Goal: Obtain resource: Obtain resource

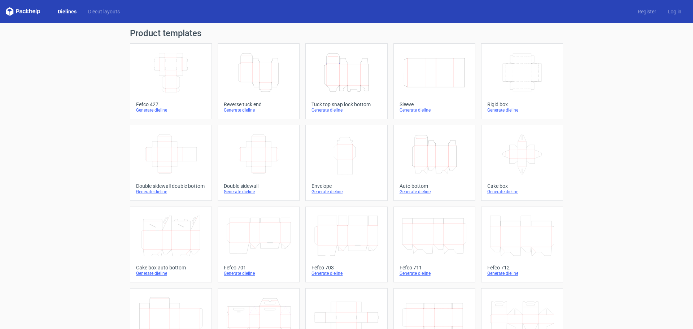
click at [85, 77] on div "Product templates Width Depth Height Fefco 427 Generate dieline Height Depth Wi…" at bounding box center [346, 237] width 693 height 428
click at [341, 63] on icon "Height Depth Width" at bounding box center [346, 72] width 64 height 40
click at [329, 65] on icon "Height Depth Width" at bounding box center [346, 72] width 64 height 40
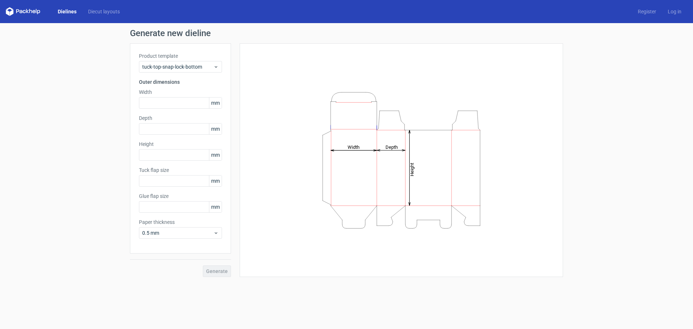
type input "15"
type input "10"
click at [151, 131] on input "text" at bounding box center [180, 129] width 83 height 12
click at [157, 160] on input "text" at bounding box center [180, 155] width 83 height 12
type input "270"
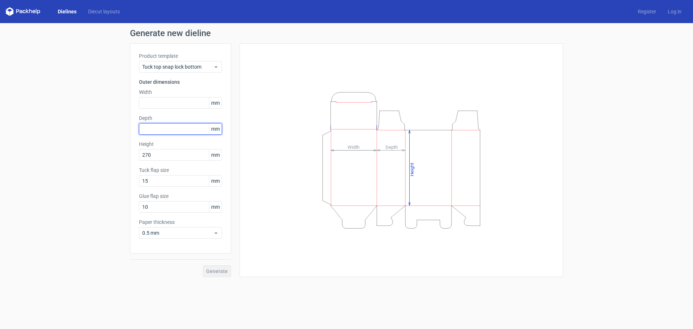
click at [175, 127] on input "text" at bounding box center [180, 129] width 83 height 12
click at [161, 101] on input "text" at bounding box center [180, 103] width 83 height 12
type input "250"
click at [160, 126] on input "text" at bounding box center [180, 129] width 83 height 12
type input "160"
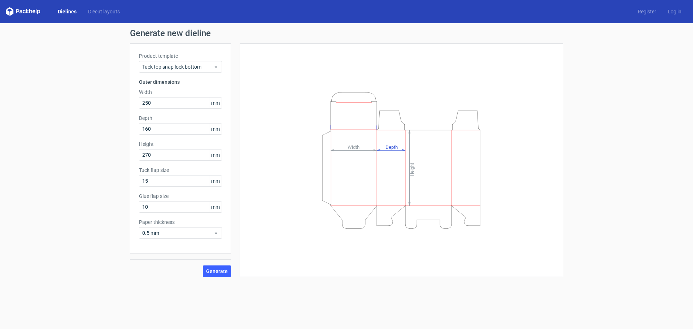
click at [128, 202] on div "Generate new dieline Product template Tuck top snap lock bottom Outer dimension…" at bounding box center [346, 152] width 693 height 259
click at [167, 209] on input "10" at bounding box center [180, 207] width 83 height 12
click at [167, 182] on input "15" at bounding box center [180, 181] width 83 height 12
click at [223, 271] on span "Generate" at bounding box center [217, 271] width 22 height 5
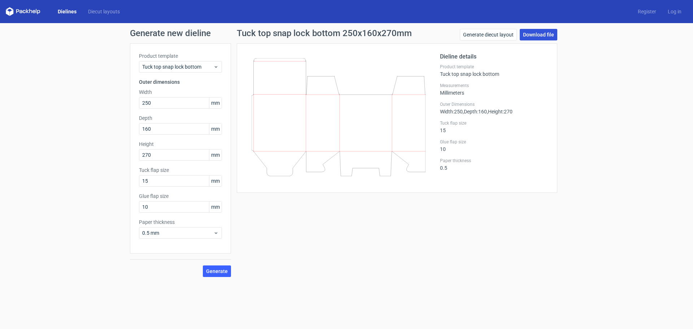
click at [536, 36] on link "Download file" at bounding box center [539, 35] width 38 height 12
click at [219, 274] on button "Generate" at bounding box center [217, 271] width 28 height 12
click at [538, 35] on link "Download file" at bounding box center [539, 35] width 38 height 12
click at [304, 247] on div "Tuck top snap lock bottom 250x160x270mm Generate diecut layout Download file Di…" at bounding box center [397, 153] width 332 height 248
click at [157, 209] on input "10" at bounding box center [180, 207] width 83 height 12
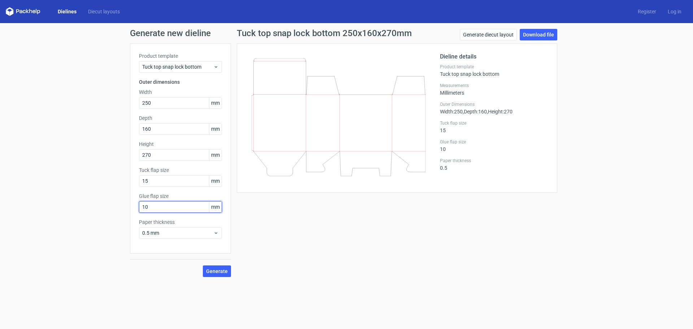
drag, startPoint x: 160, startPoint y: 208, endPoint x: 137, endPoint y: 208, distance: 23.1
click at [137, 208] on div "Product template Tuck top snap lock bottom Outer dimensions Width 250 mm Depth …" at bounding box center [180, 148] width 101 height 210
click at [136, 212] on div "Product template Tuck top snap lock bottom Outer dimensions Width 250 mm Depth …" at bounding box center [180, 148] width 101 height 210
type input "30"
click at [178, 182] on input "15" at bounding box center [180, 181] width 83 height 12
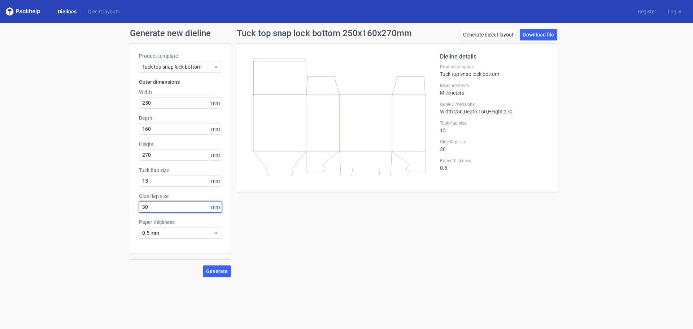
drag, startPoint x: 165, startPoint y: 206, endPoint x: 136, endPoint y: 205, distance: 28.2
click at [136, 205] on div "Product template Tuck top snap lock bottom Outer dimensions Width 250 mm Depth …" at bounding box center [180, 148] width 101 height 210
click at [165, 170] on label "Tuck flap size" at bounding box center [180, 169] width 83 height 7
click at [165, 178] on input "15" at bounding box center [180, 181] width 83 height 12
drag, startPoint x: 152, startPoint y: 179, endPoint x: 128, endPoint y: 179, distance: 23.5
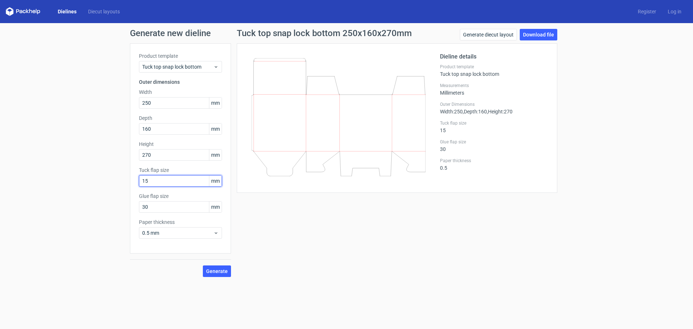
click at [128, 179] on div "Generate new dieline Product template Tuck top snap lock bottom Outer dimension…" at bounding box center [346, 152] width 693 height 259
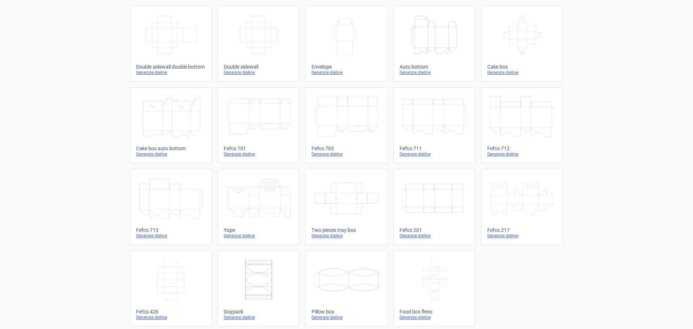
scroll to position [122, 0]
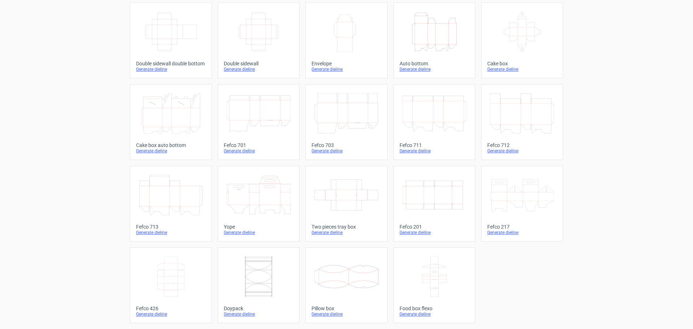
click at [443, 191] on icon "Width Depth Height" at bounding box center [434, 195] width 64 height 40
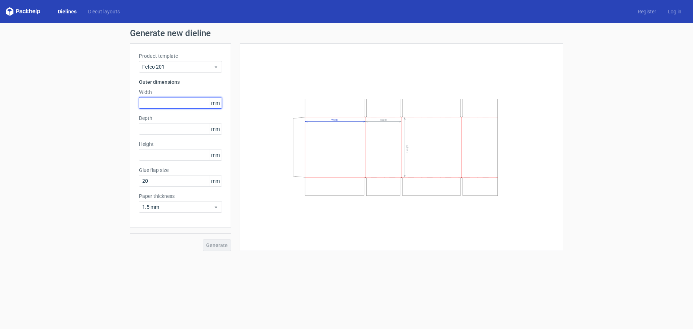
click at [152, 102] on input "text" at bounding box center [180, 103] width 83 height 12
type input "250"
click at [167, 128] on input "text" at bounding box center [180, 129] width 83 height 12
type input "160"
click at [163, 161] on div "Product template Fefco 201 Outer dimensions Width 250 mm Depth 160 mm Height mm…" at bounding box center [180, 135] width 101 height 184
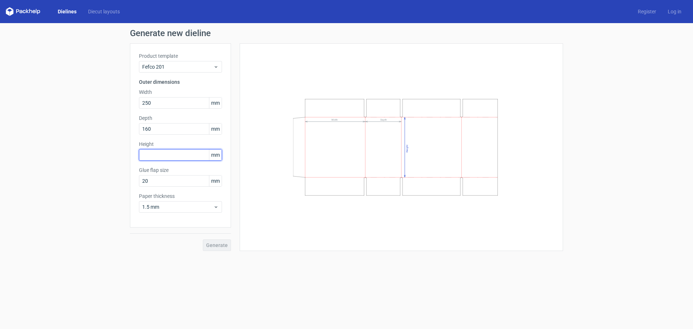
click at [169, 156] on input "text" at bounding box center [180, 155] width 83 height 12
type input "270"
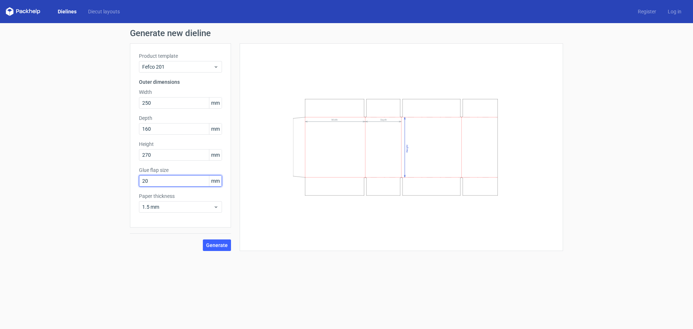
click at [160, 183] on input "20" at bounding box center [180, 181] width 83 height 12
click at [219, 248] on span "Generate" at bounding box center [217, 245] width 22 height 5
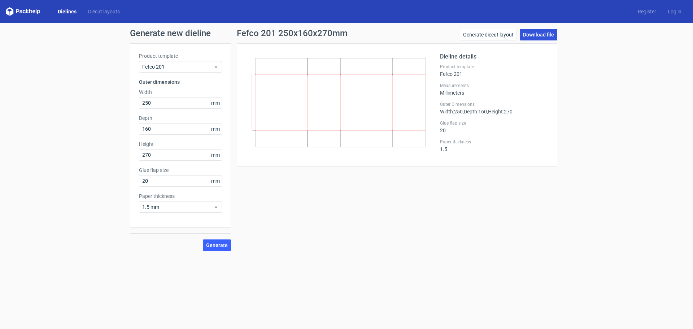
click at [539, 34] on link "Download file" at bounding box center [539, 35] width 38 height 12
click at [85, 92] on div "Generate new dieline Product template Fefco 201 Outer dimensions Width 250 mm D…" at bounding box center [346, 140] width 693 height 234
click at [98, 13] on link "Diecut layouts" at bounding box center [103, 11] width 43 height 7
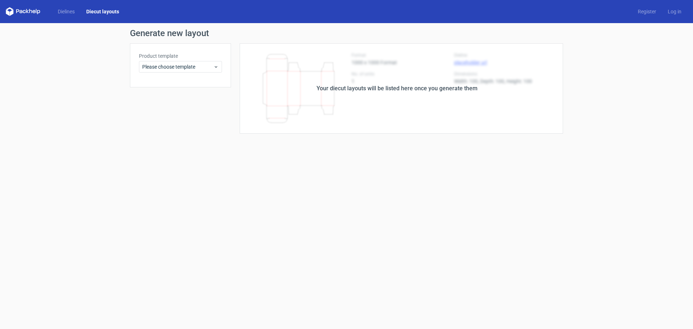
click at [61, 6] on div "Dielines Diecut layouts Register Log in" at bounding box center [346, 11] width 693 height 23
click at [70, 15] on link "Dielines" at bounding box center [66, 11] width 29 height 7
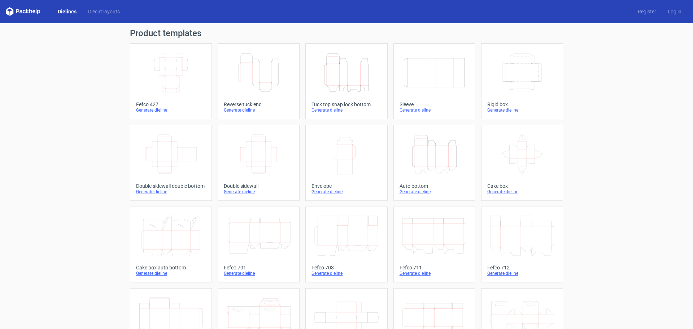
click at [69, 12] on link "Dielines" at bounding box center [67, 11] width 30 height 7
click at [77, 184] on div "Product templates Width Depth Height Fefco 427 Generate dieline Height Depth Wi…" at bounding box center [346, 237] width 693 height 428
